Goal: Information Seeking & Learning: Learn about a topic

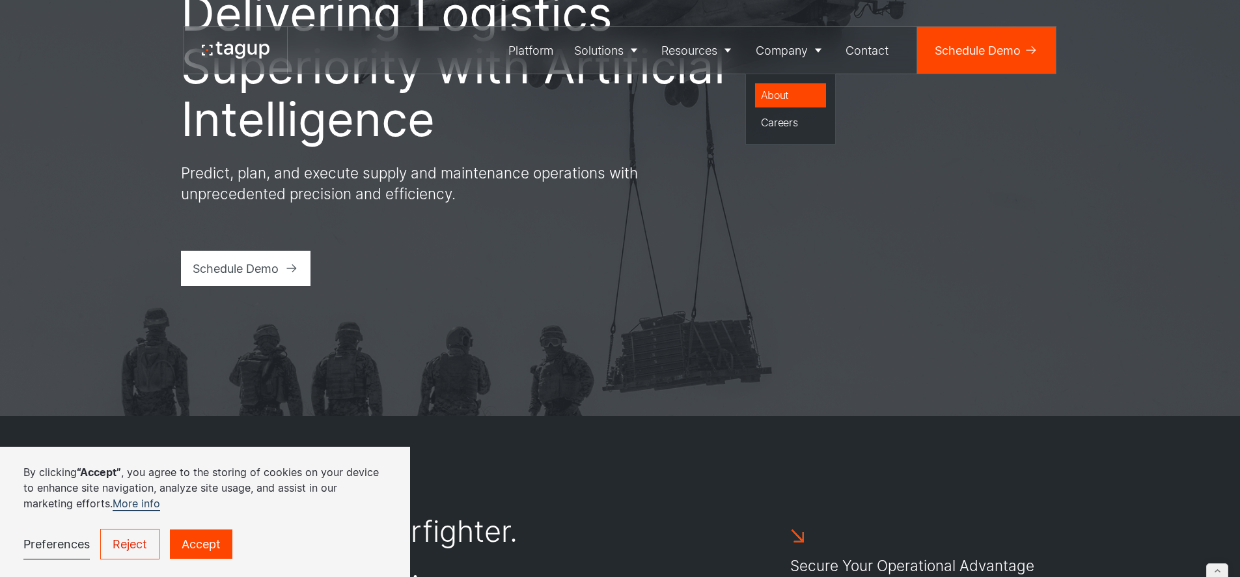
click at [779, 99] on div "About" at bounding box center [791, 95] width 60 height 16
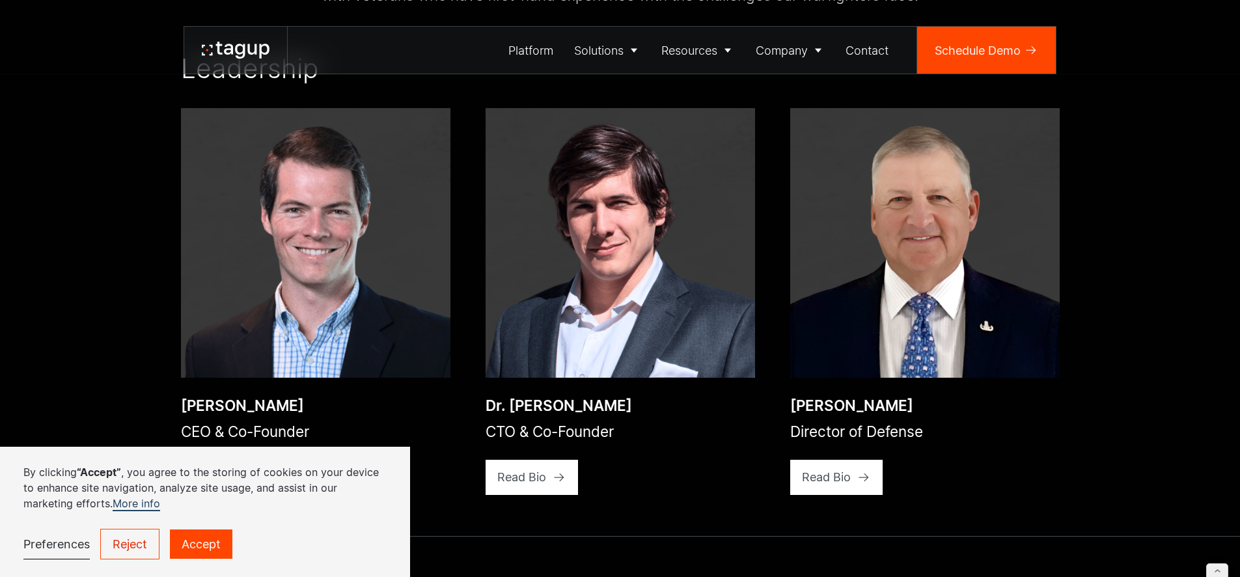
scroll to position [2054, 0]
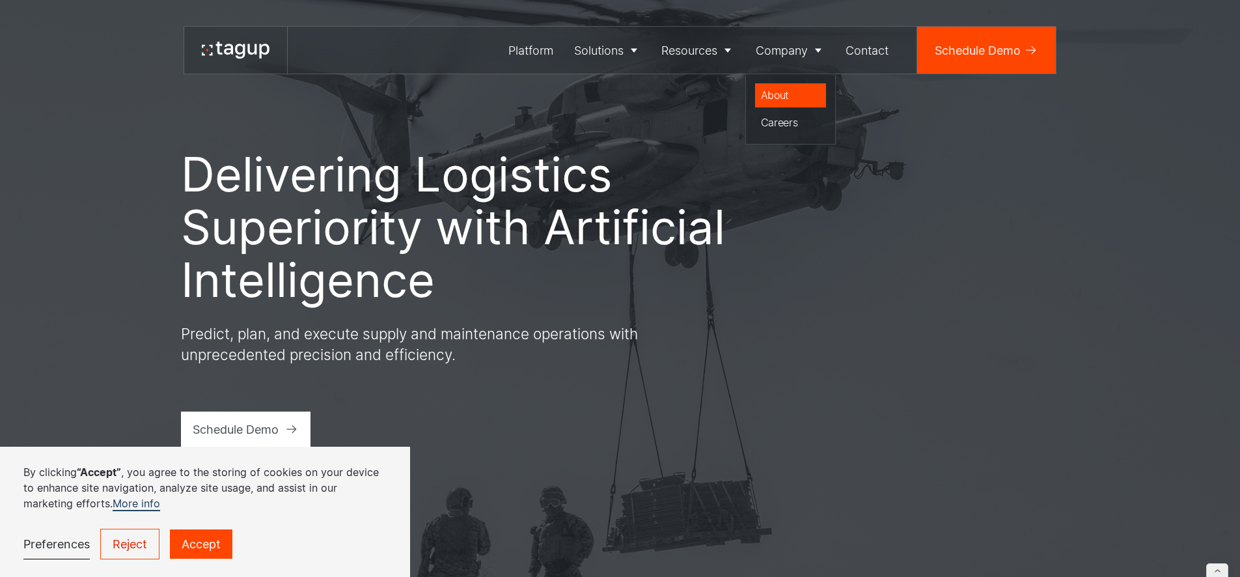
click at [783, 100] on div "About" at bounding box center [791, 95] width 60 height 16
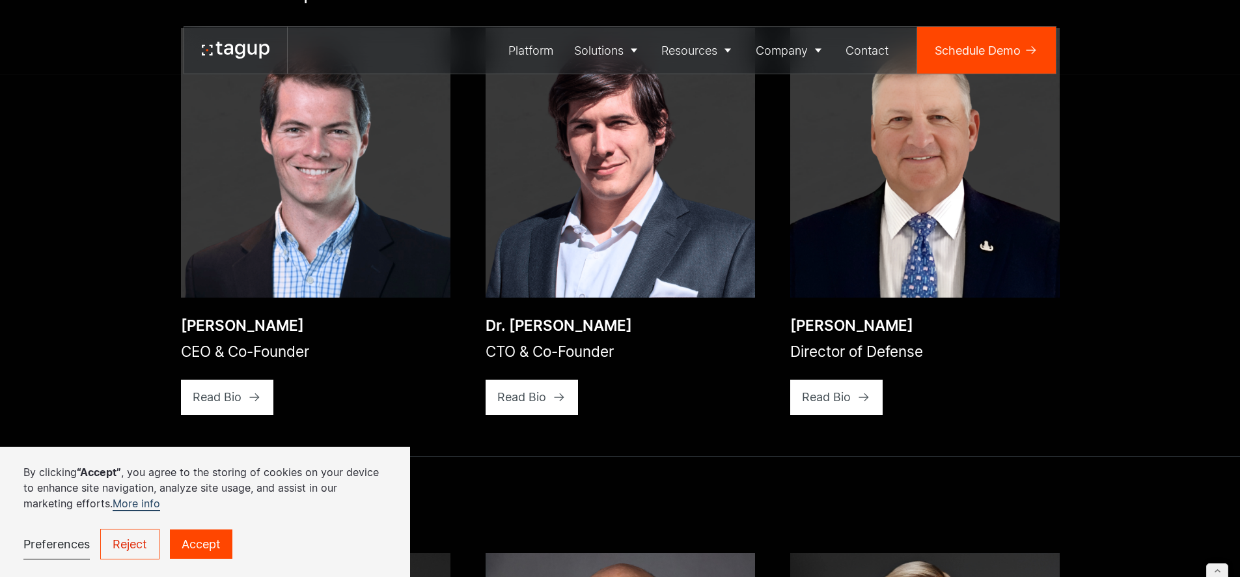
scroll to position [2134, 0]
